Goal: Information Seeking & Learning: Learn about a topic

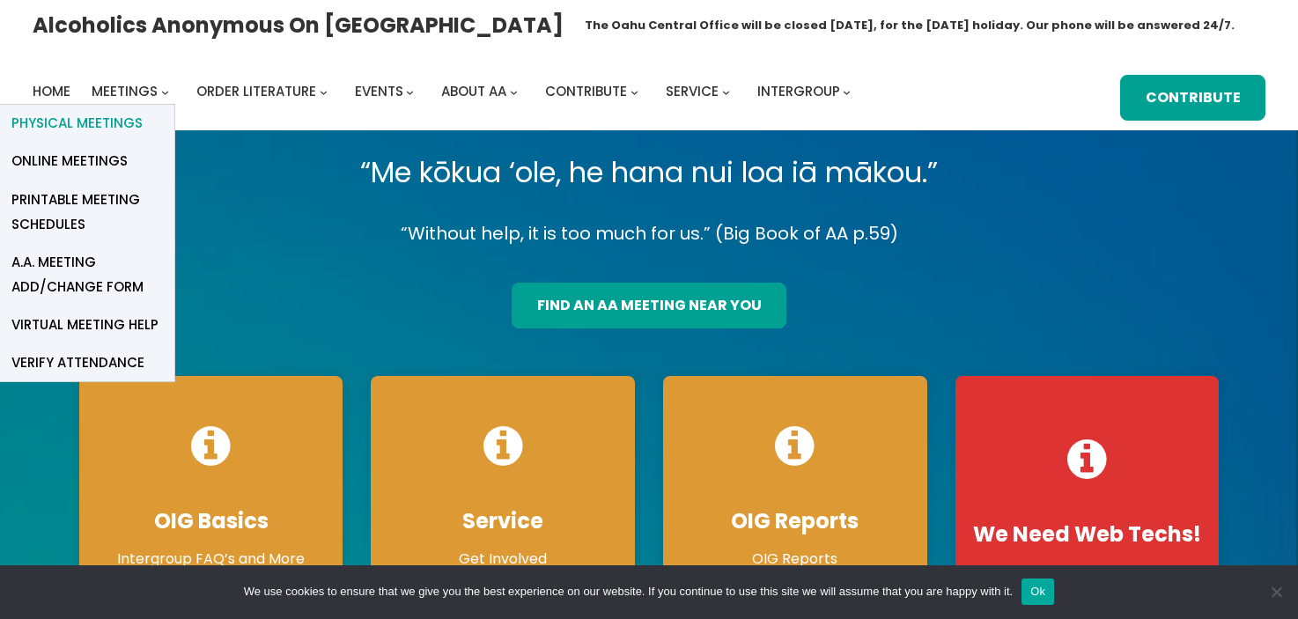
click at [123, 121] on span "Physical Meetings" at bounding box center [76, 123] width 131 height 25
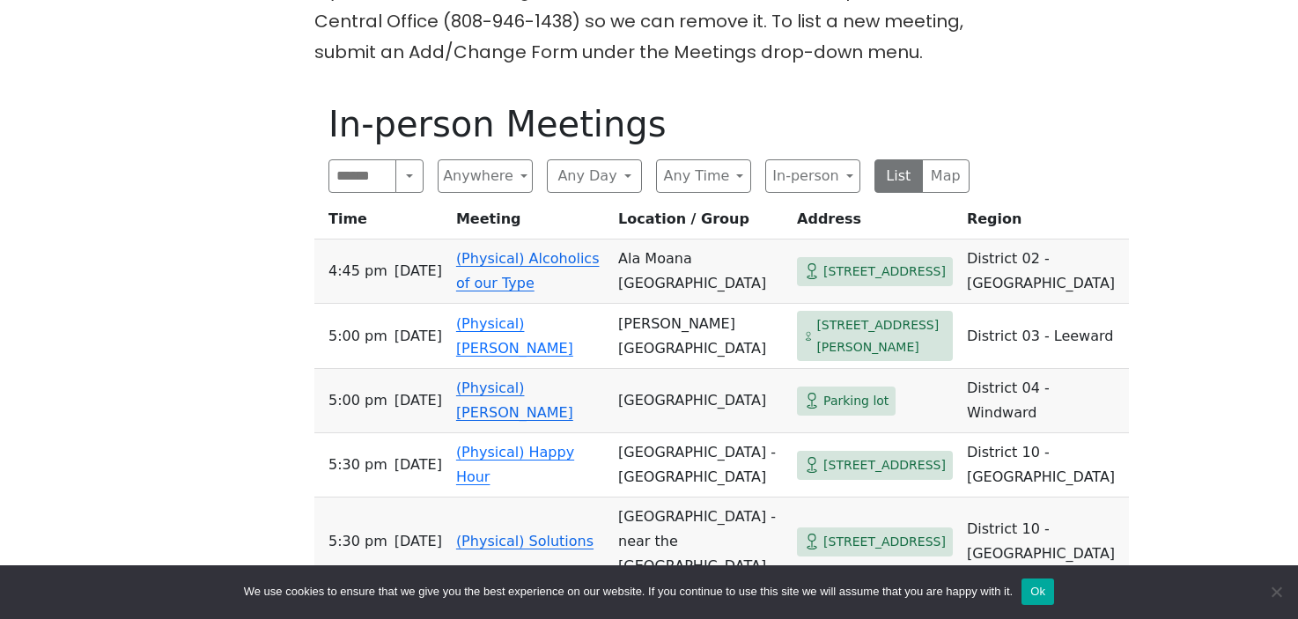
scroll to position [523, 0]
click at [494, 284] on link "(Physical) Alcoholics of our Type" at bounding box center [527, 270] width 143 height 41
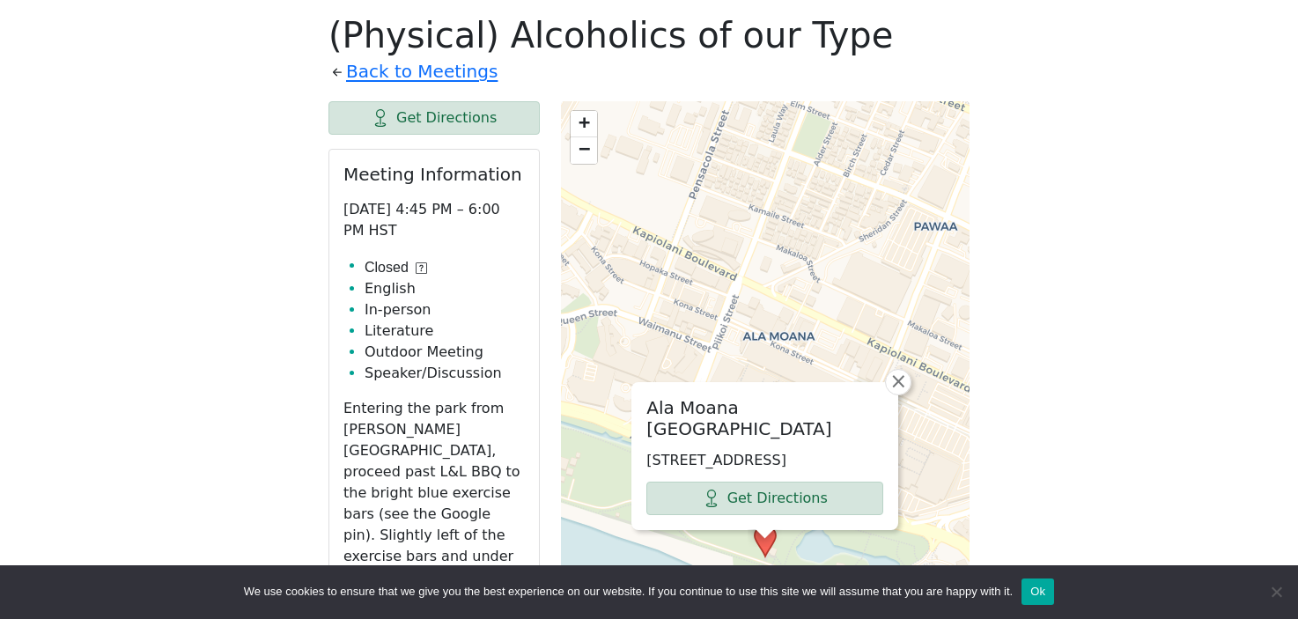
scroll to position [523, 0]
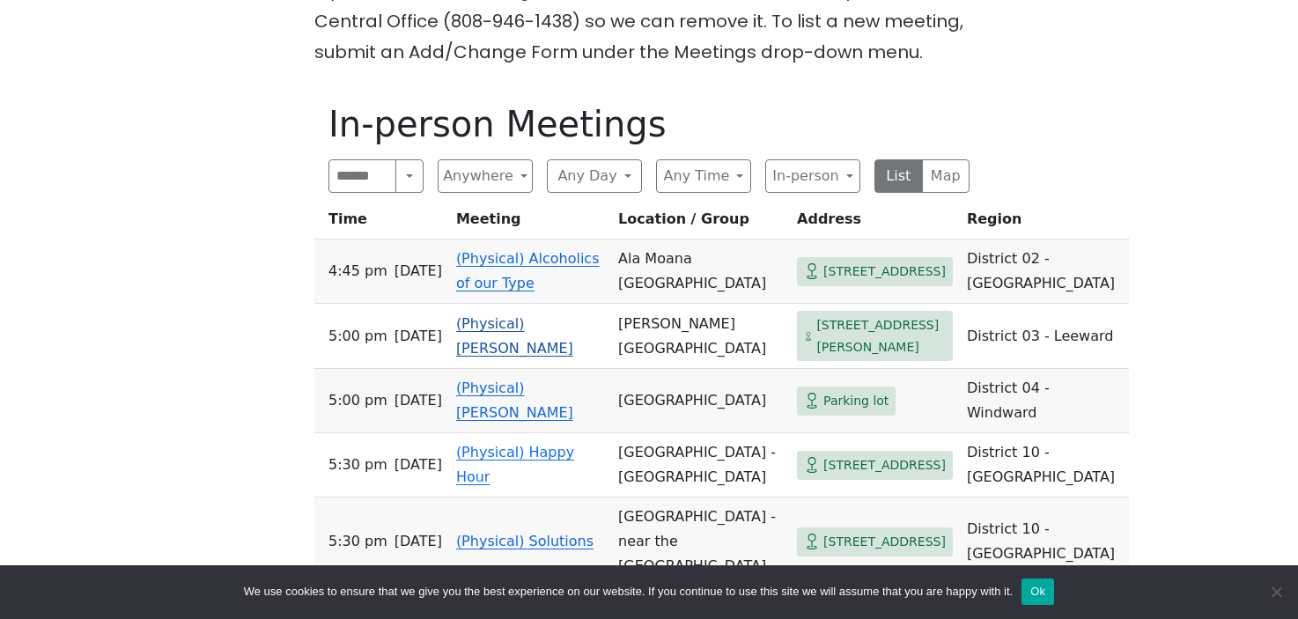
click at [482, 339] on link "(Physical) [PERSON_NAME]" at bounding box center [514, 335] width 117 height 41
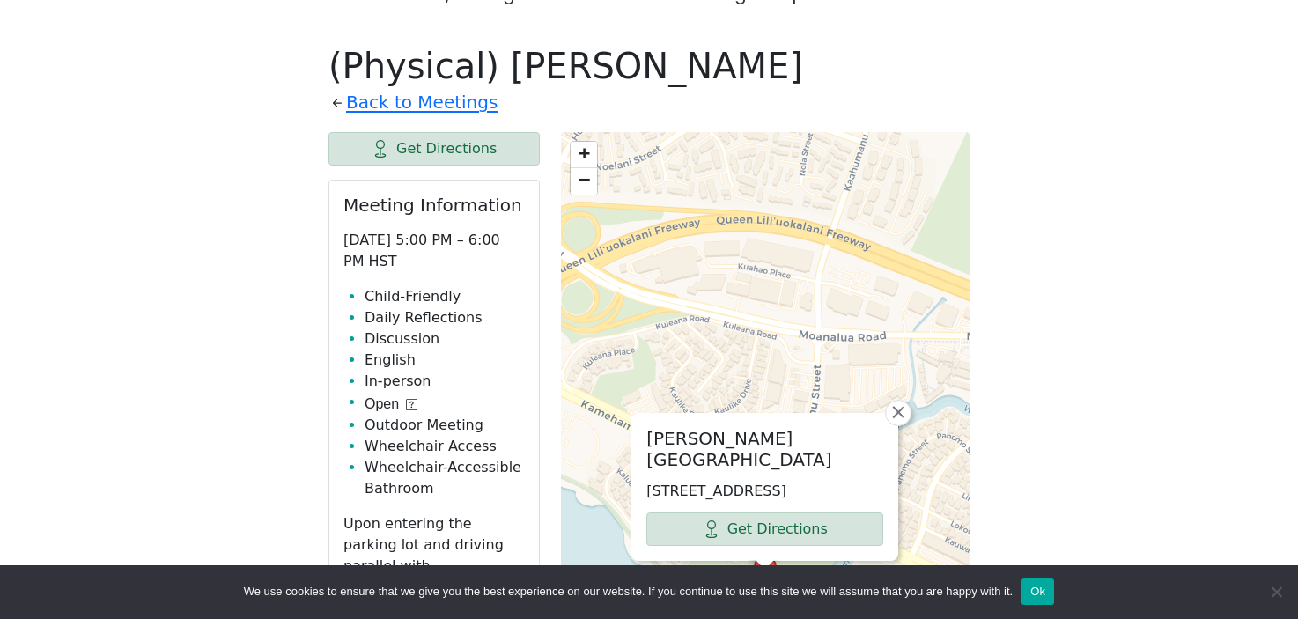
scroll to position [560, 0]
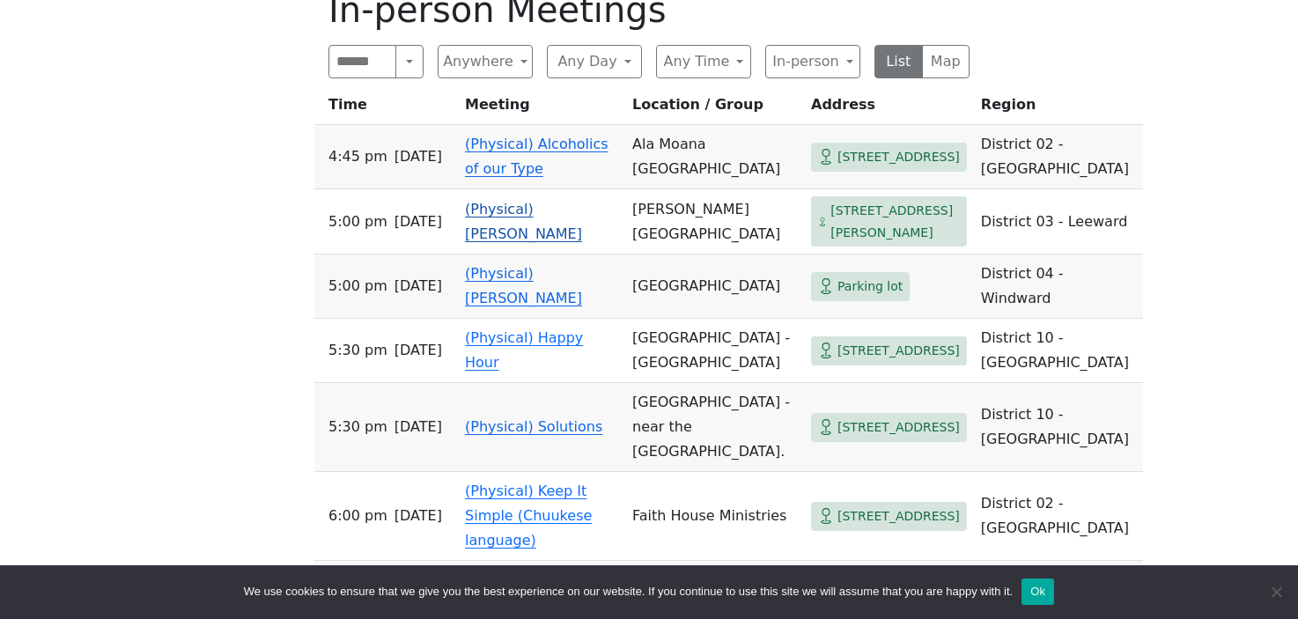
scroll to position [645, 0]
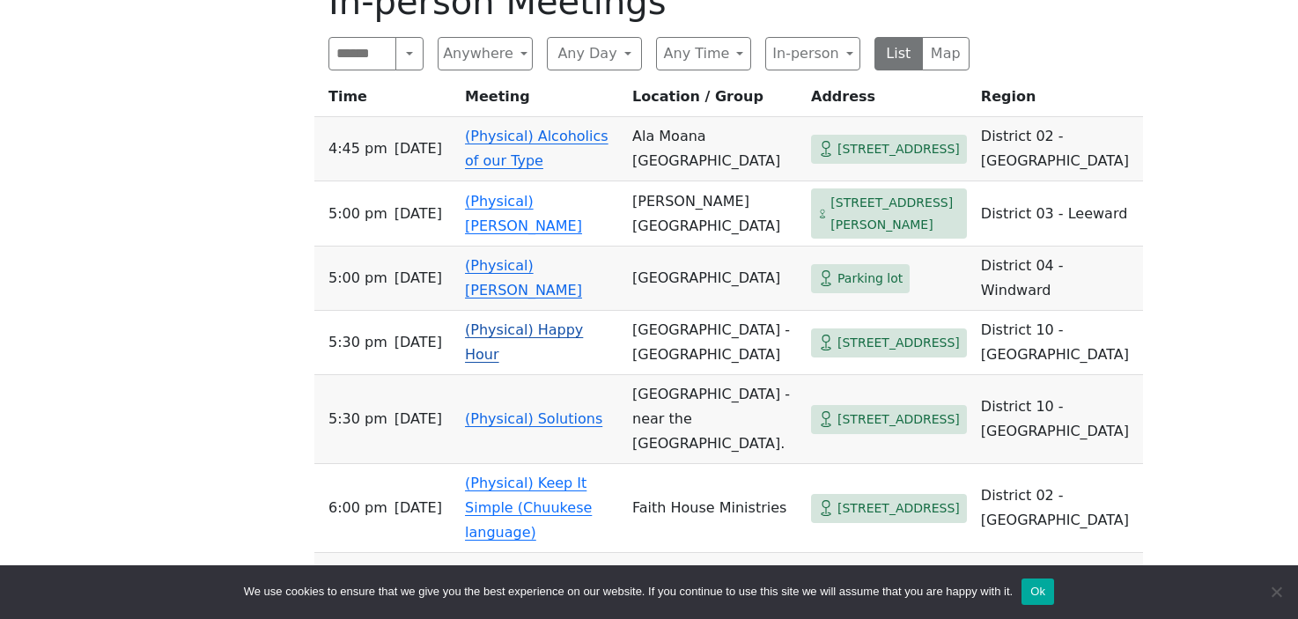
click at [525, 363] on link "(Physical) Happy Hour" at bounding box center [524, 341] width 118 height 41
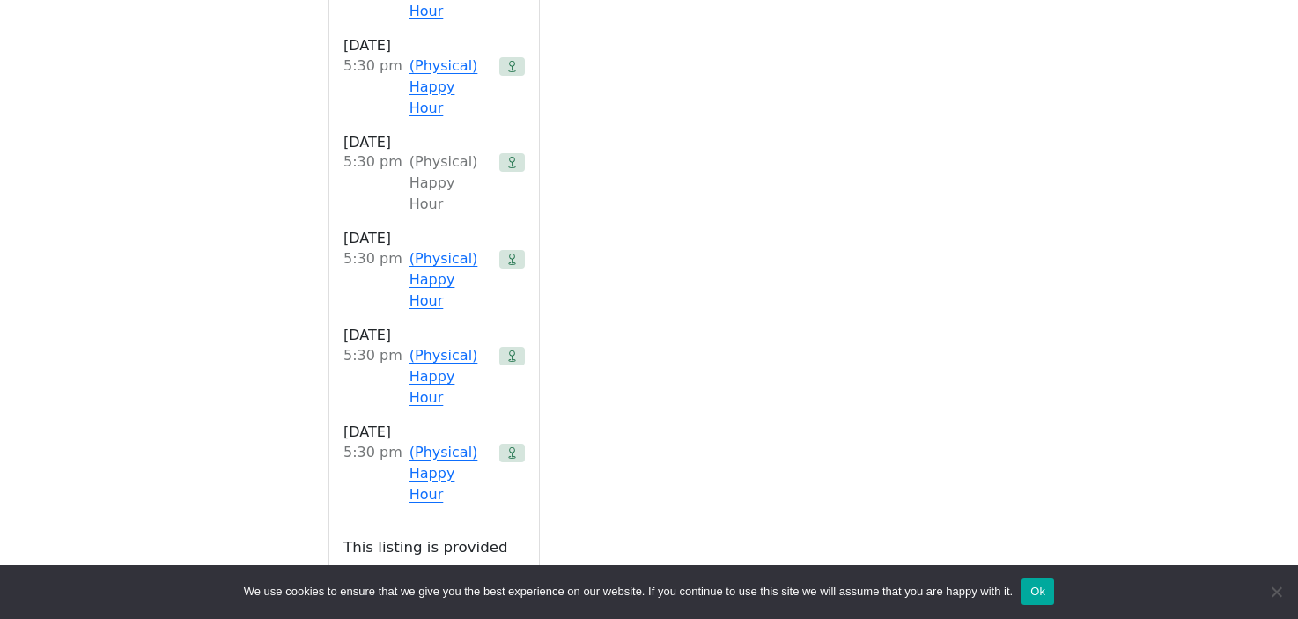
scroll to position [645, 0]
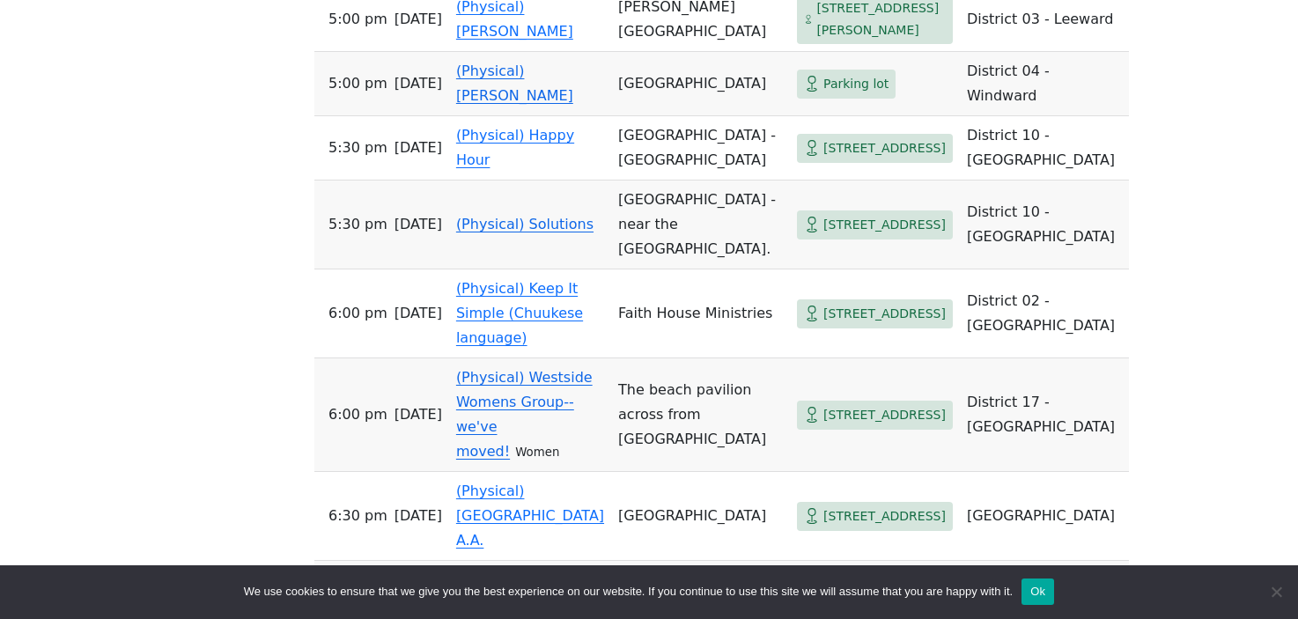
scroll to position [842, 0]
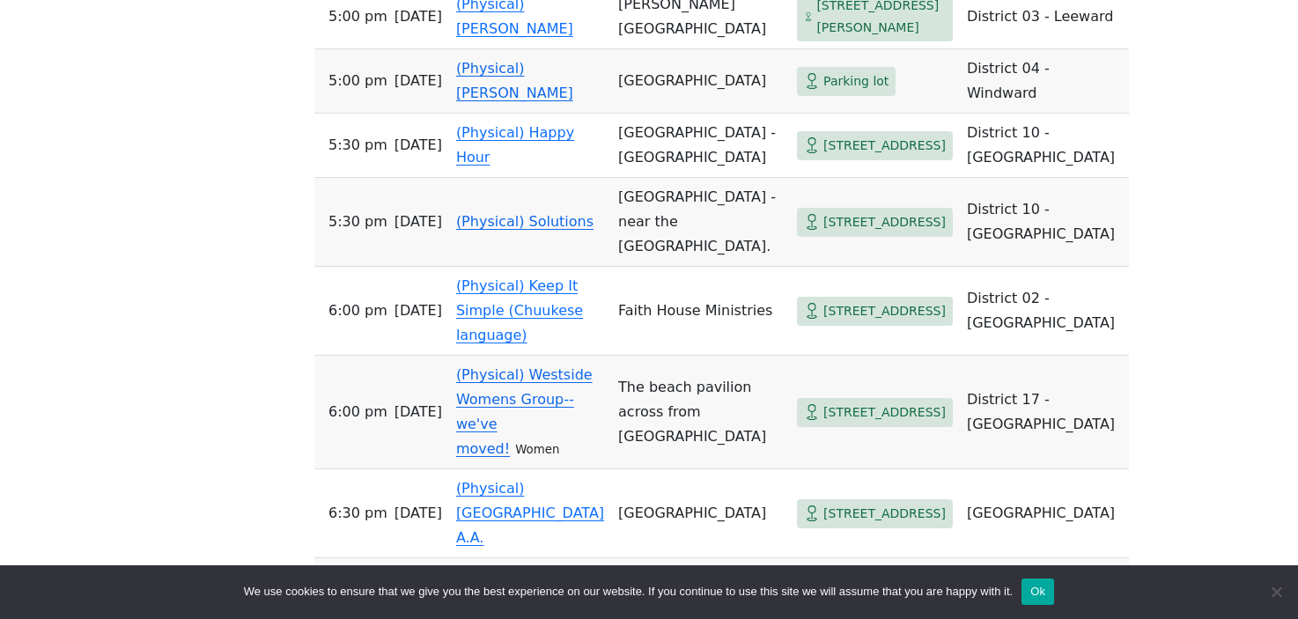
click at [496, 230] on link "(Physical) Solutions" at bounding box center [524, 221] width 137 height 17
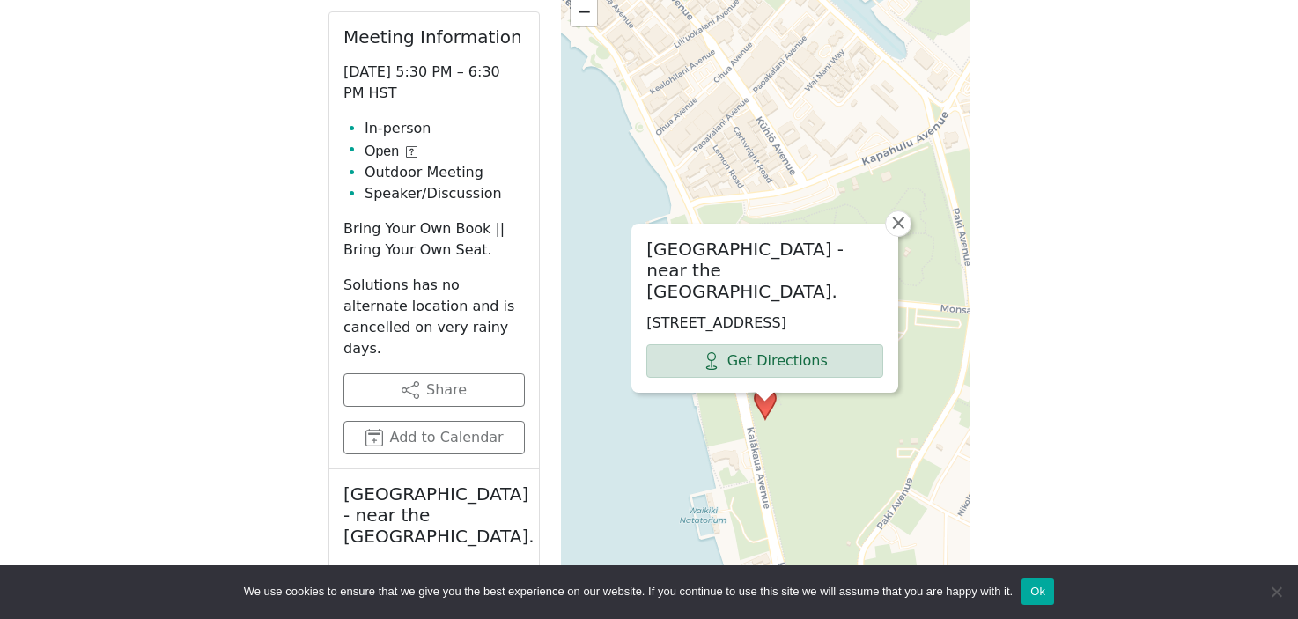
scroll to position [842, 0]
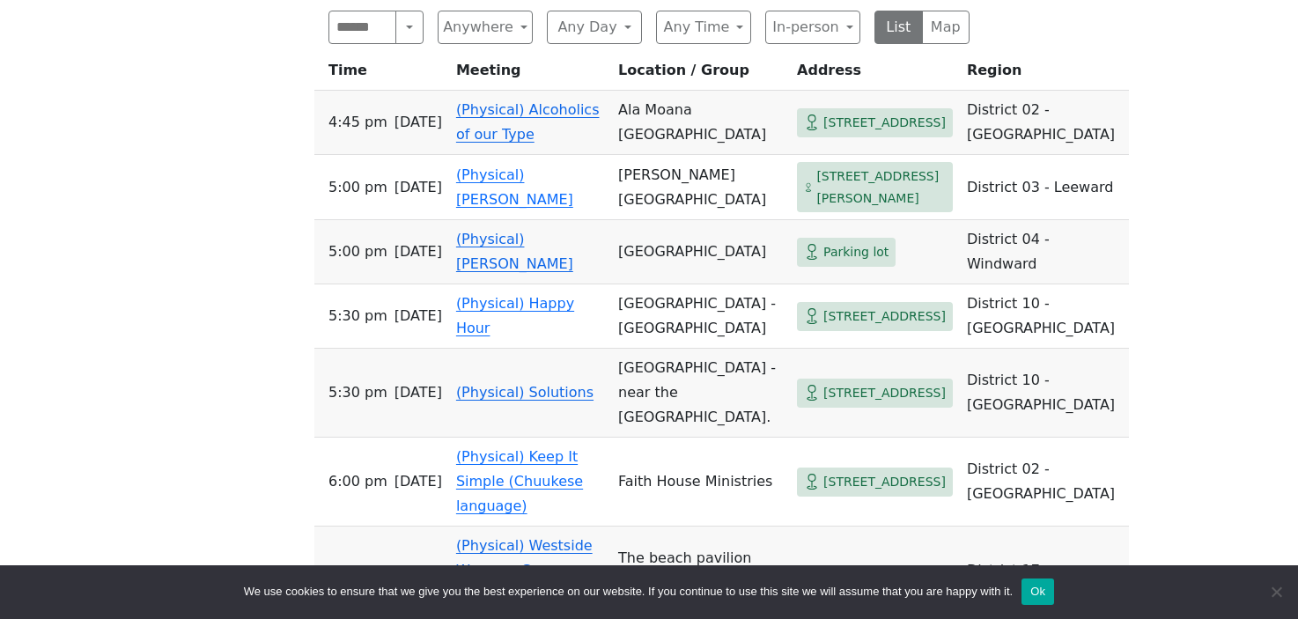
scroll to position [658, 0]
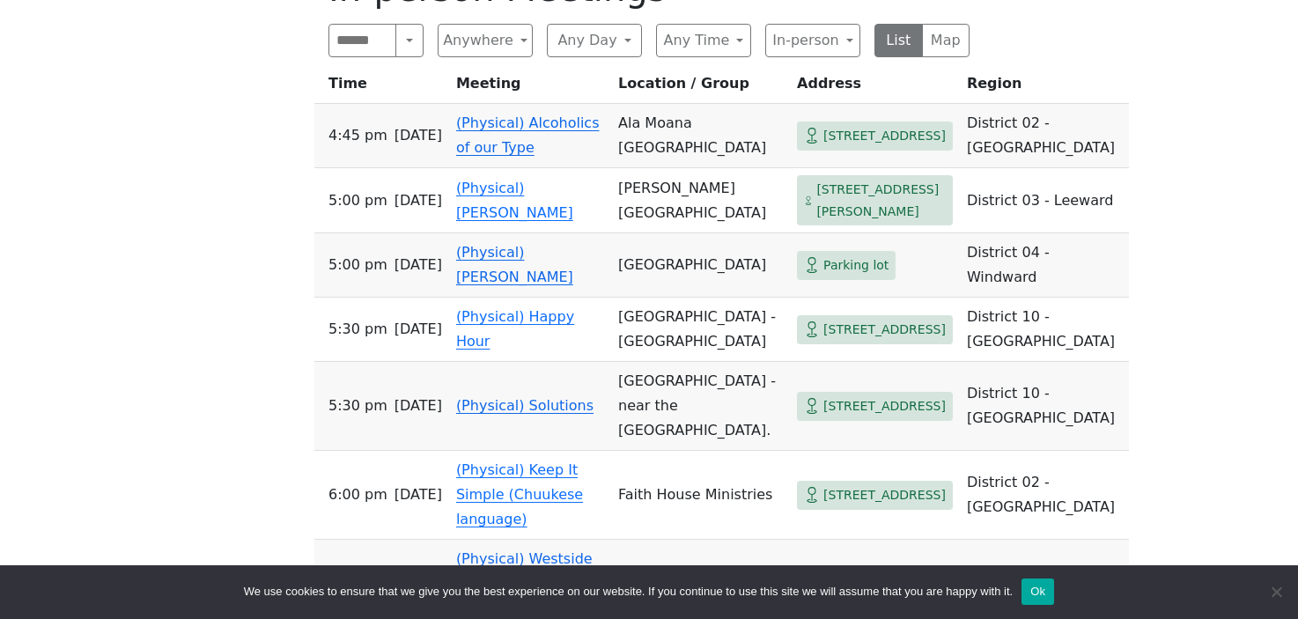
click at [493, 141] on link "(Physical) Alcoholics of our Type" at bounding box center [527, 134] width 143 height 41
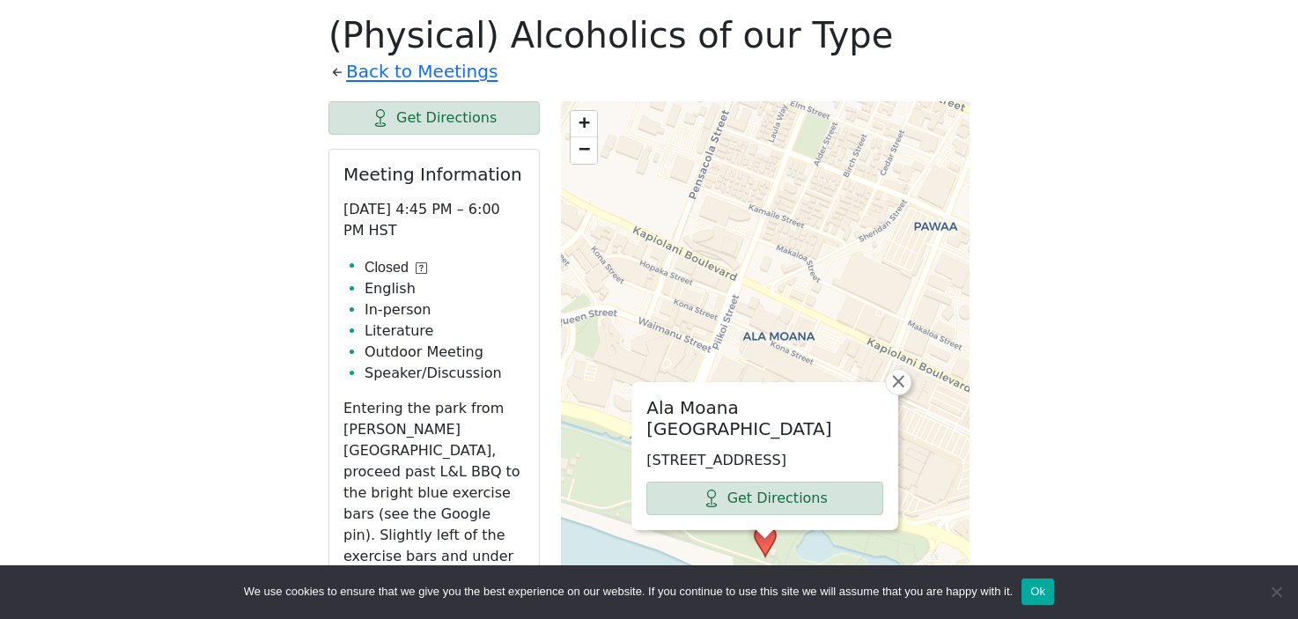
scroll to position [658, 0]
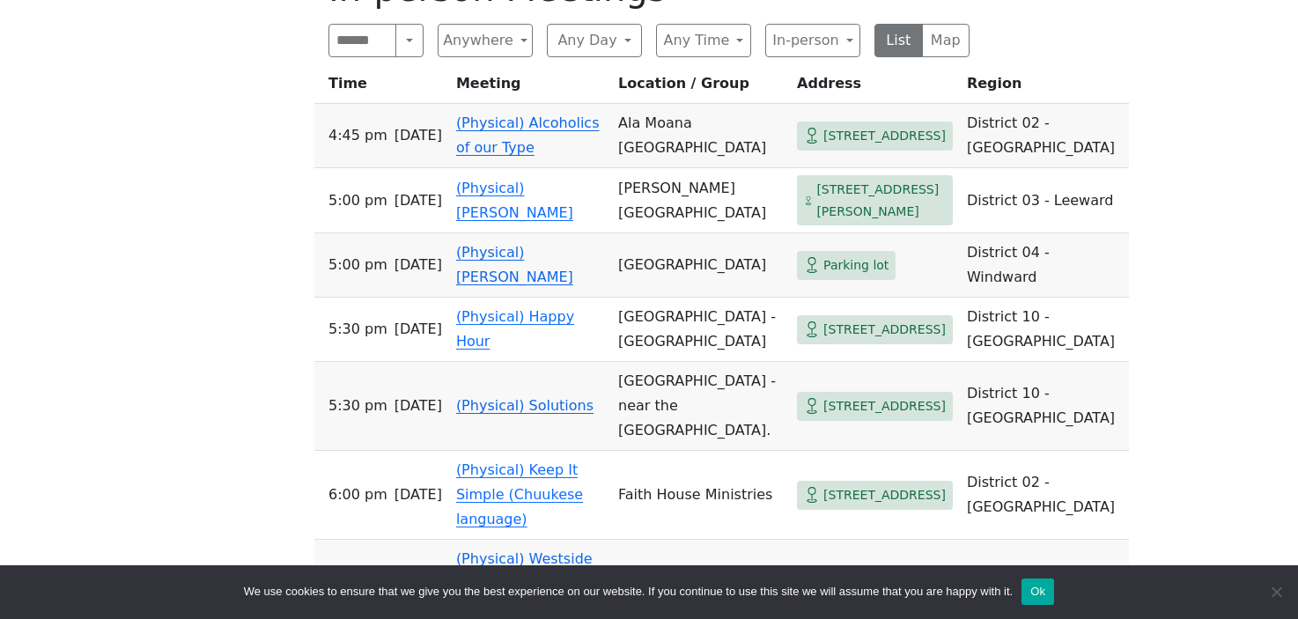
click at [515, 284] on link "(Physical) [PERSON_NAME]" at bounding box center [514, 264] width 117 height 41
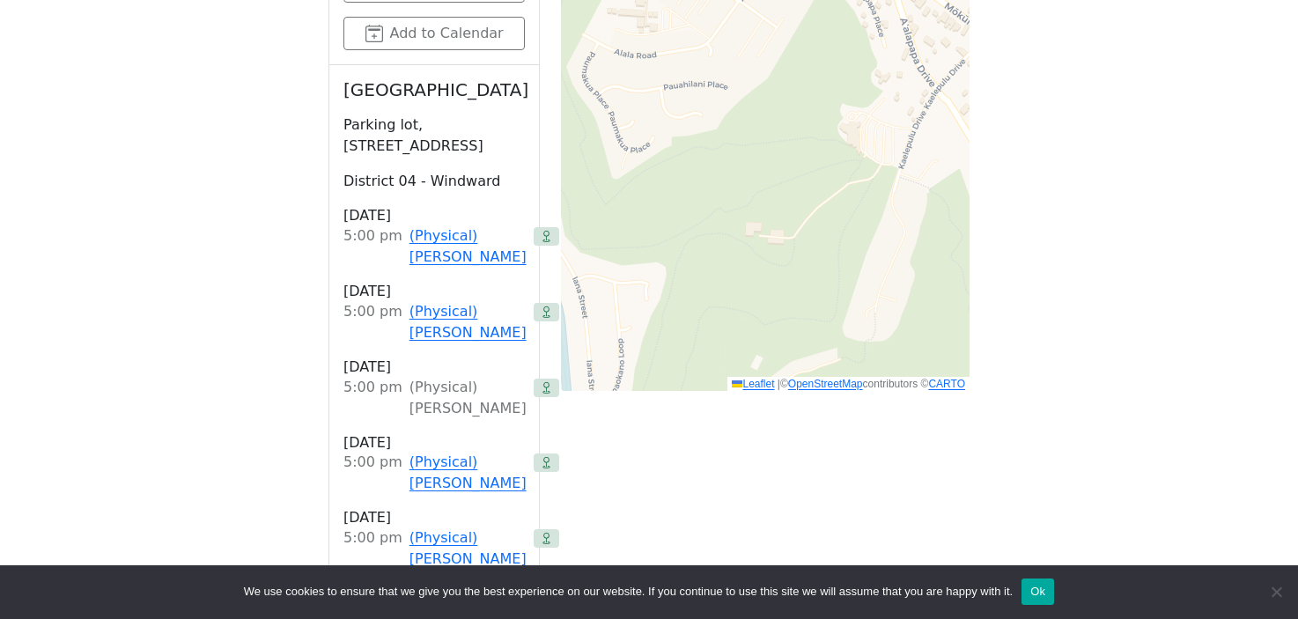
scroll to position [658, 0]
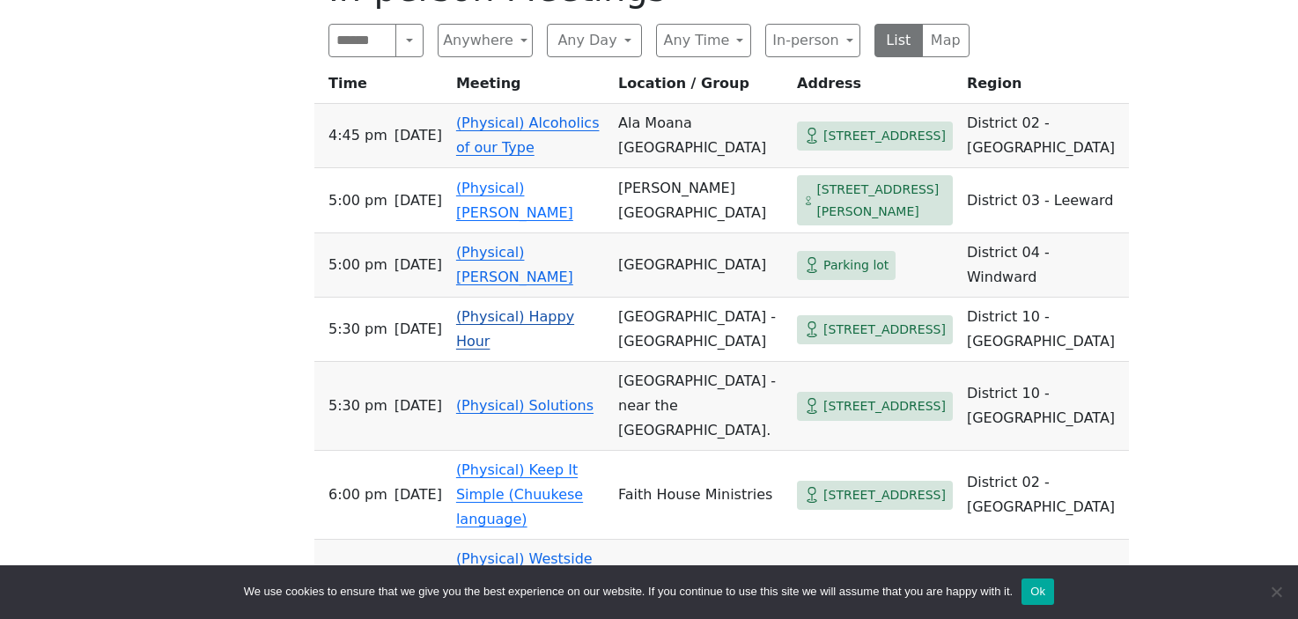
click at [519, 349] on link "(Physical) Happy Hour" at bounding box center [515, 328] width 118 height 41
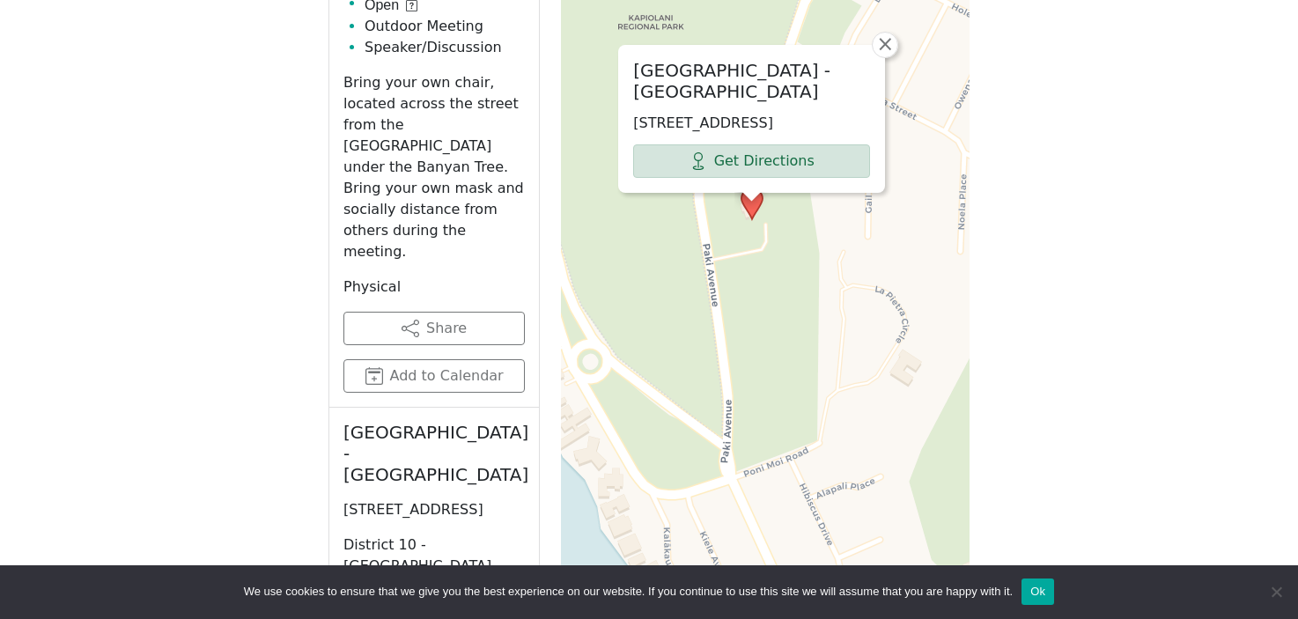
scroll to position [658, 0]
